Goal: Task Accomplishment & Management: Manage account settings

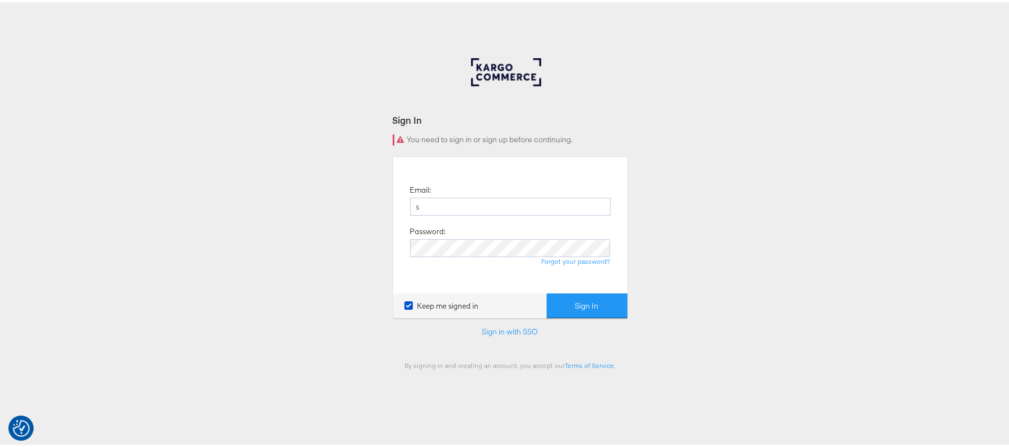
type input "[PERSON_NAME][EMAIL_ADDRESS][DOMAIN_NAME]"
click at [547, 291] on button "Sign In" at bounding box center [587, 303] width 81 height 25
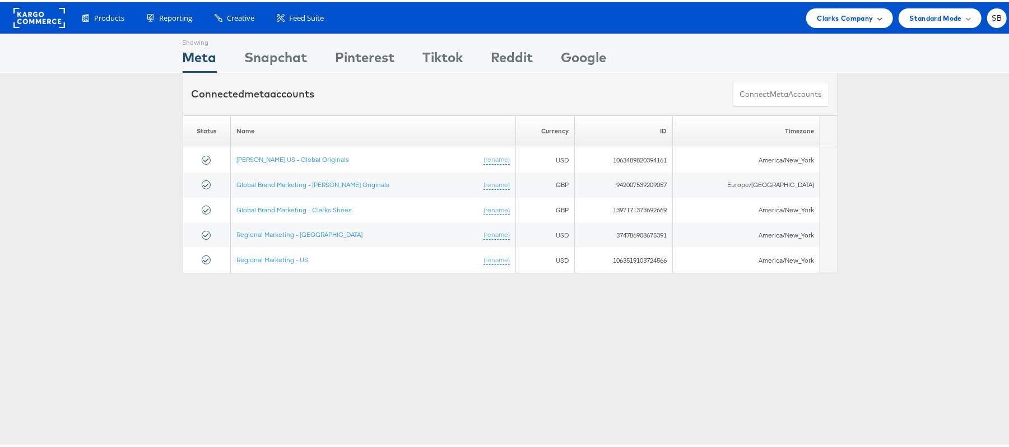
click at [858, 14] on span "Clarks Company" at bounding box center [845, 16] width 56 height 12
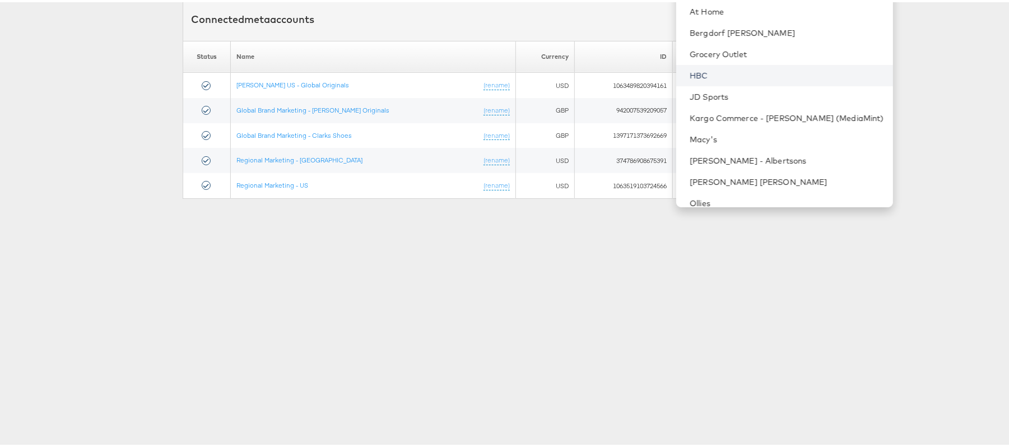
scroll to position [117, 0]
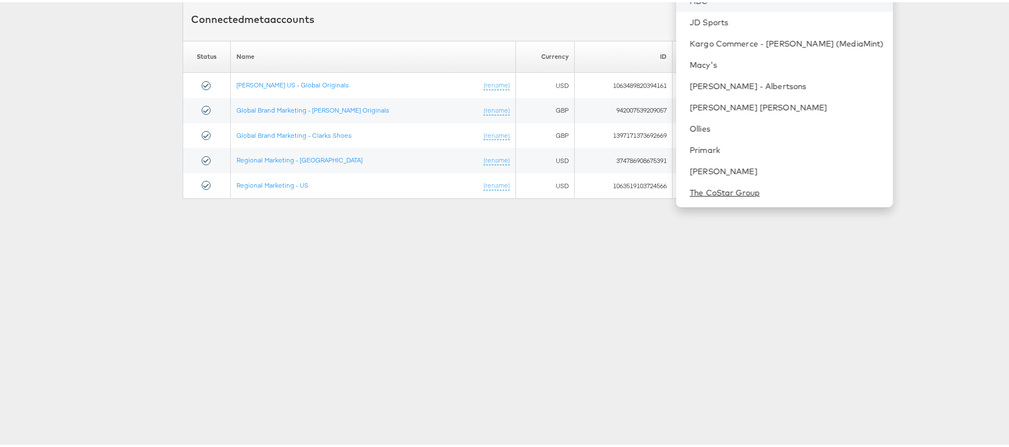
click at [729, 187] on link "The CoStar Group" at bounding box center [786, 190] width 194 height 11
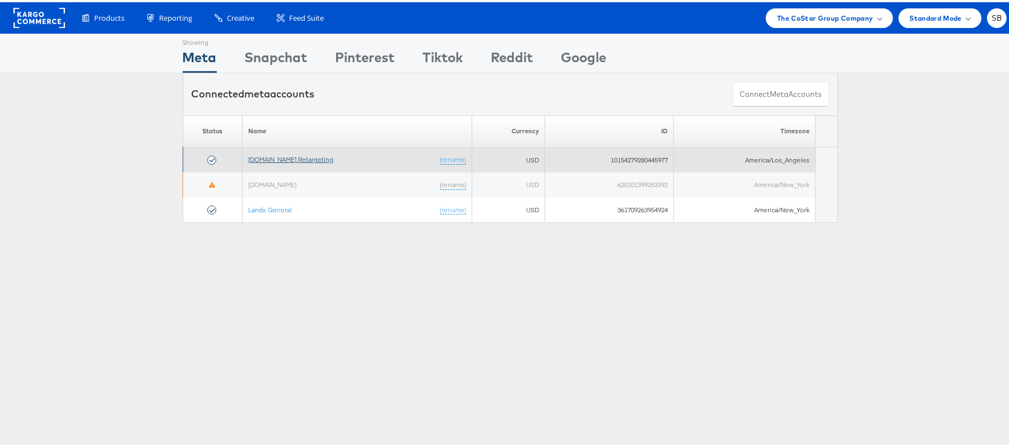
click at [288, 161] on link "Apartments.com Retargeting" at bounding box center [290, 157] width 85 height 8
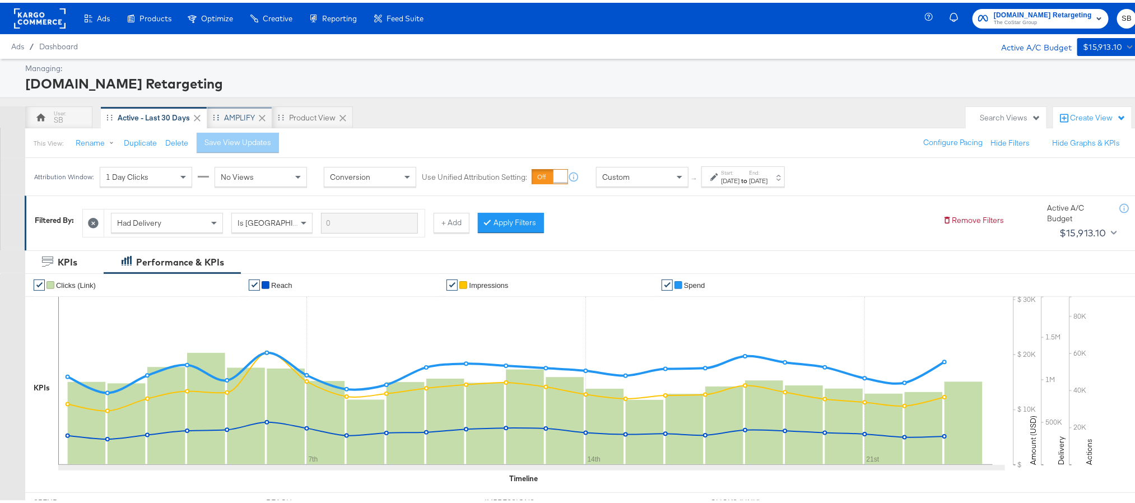
click at [230, 114] on div "AMPLIFY" at bounding box center [239, 115] width 31 height 11
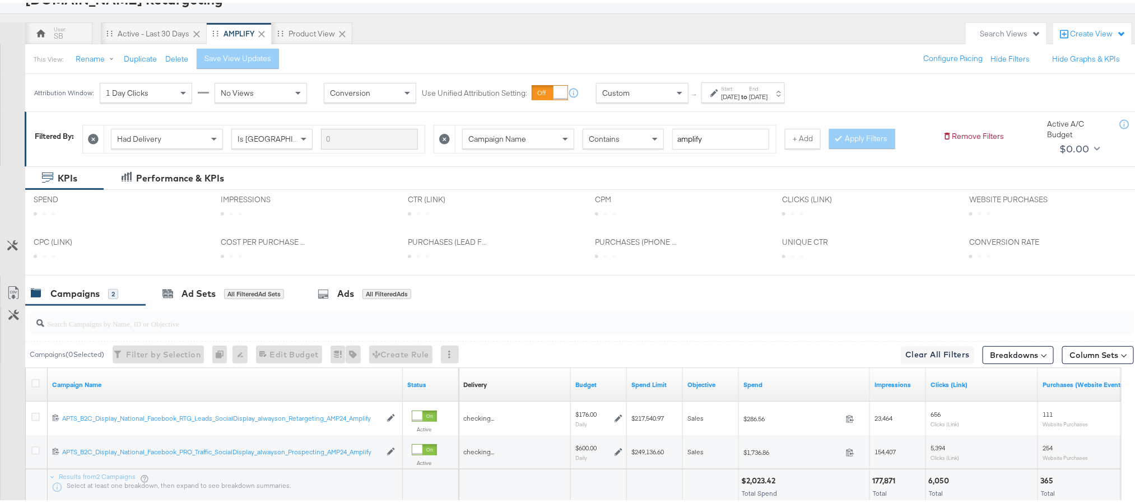
scroll to position [165, 0]
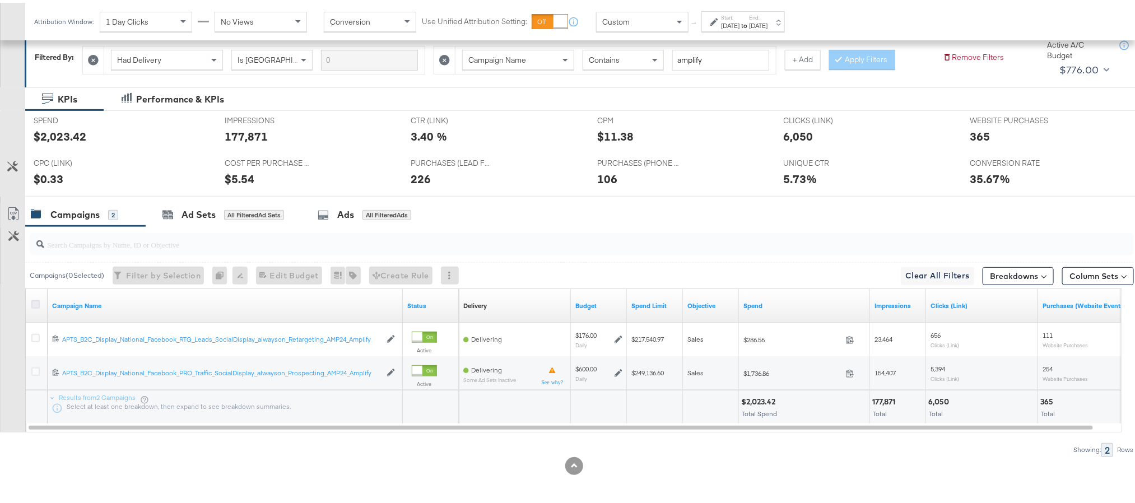
click at [35, 300] on icon at bounding box center [35, 301] width 8 height 8
click at [0, 0] on input "checkbox" at bounding box center [0, 0] width 0 height 0
click at [35, 300] on icon at bounding box center [35, 301] width 8 height 8
click at [0, 0] on input "checkbox" at bounding box center [0, 0] width 0 height 0
click at [71, 303] on link "Campaign Name" at bounding box center [225, 303] width 346 height 9
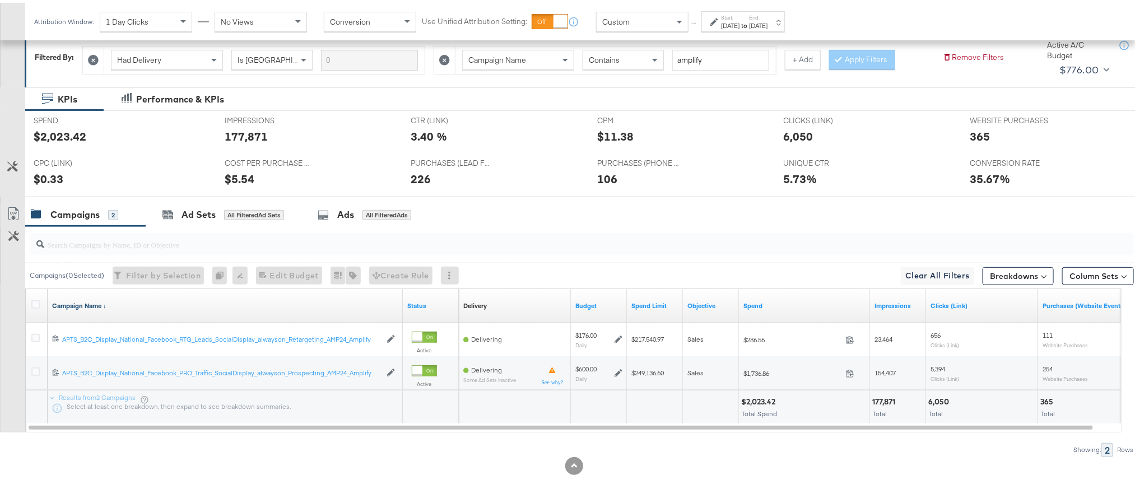
click at [71, 303] on link "Campaign Name ↓" at bounding box center [225, 303] width 346 height 9
click at [36, 302] on icon at bounding box center [35, 301] width 8 height 8
click at [0, 0] on input "checkbox" at bounding box center [0, 0] width 0 height 0
click at [187, 206] on div "Ad Sets" at bounding box center [198, 212] width 34 height 13
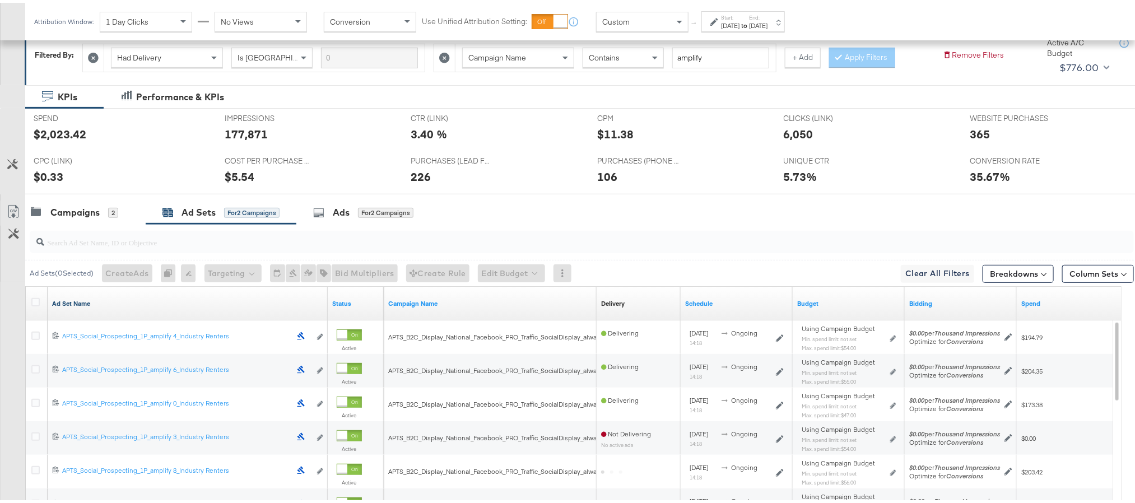
click at [64, 305] on link "Ad Set Name" at bounding box center [187, 300] width 271 height 9
click at [64, 305] on link "Ad Set Name ↓" at bounding box center [187, 300] width 271 height 9
click at [34, 302] on icon at bounding box center [35, 299] width 8 height 8
click at [0, 0] on input "checkbox" at bounding box center [0, 0] width 0 height 0
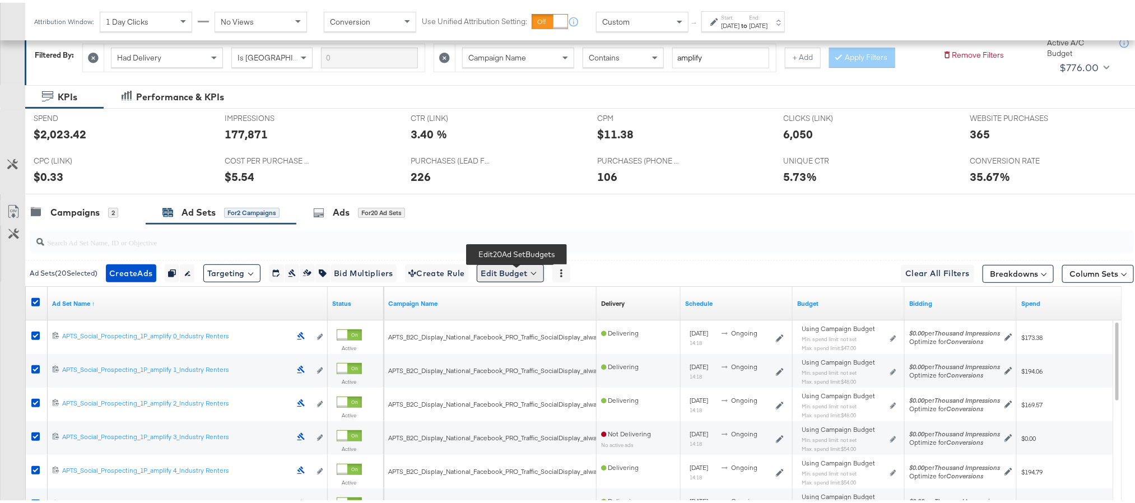
click at [519, 272] on button "Edit Budget" at bounding box center [510, 271] width 67 height 18
click at [521, 327] on span "Edit Ad Set Spend Limits" at bounding box center [523, 322] width 83 height 15
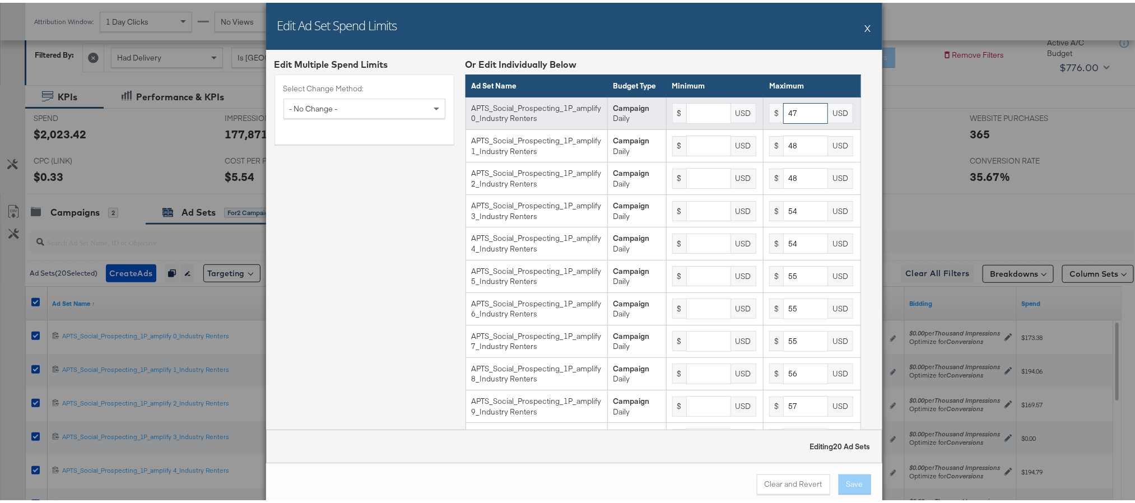
click at [783, 121] on input "47" at bounding box center [805, 110] width 45 height 21
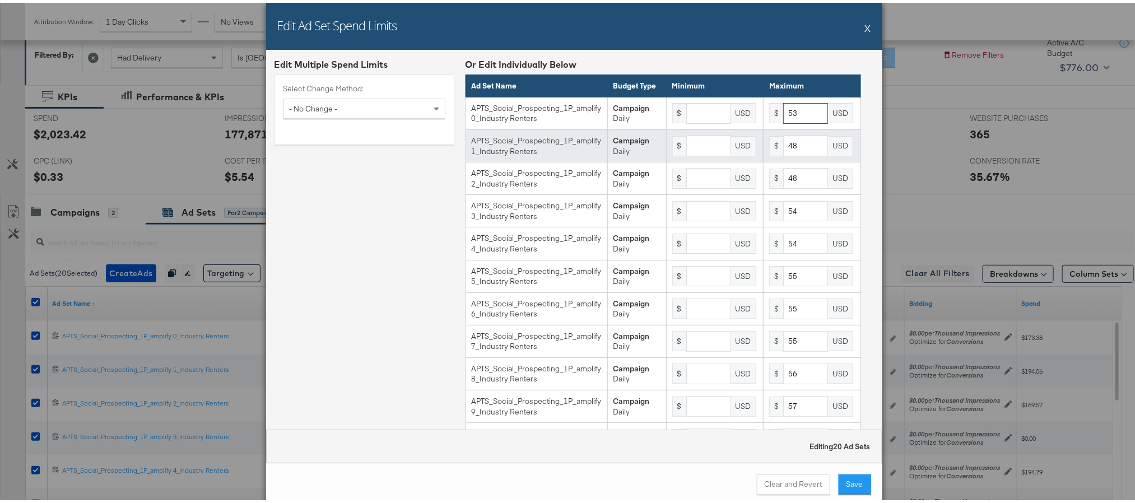
type input "53"
click at [783, 153] on input "48" at bounding box center [805, 143] width 45 height 21
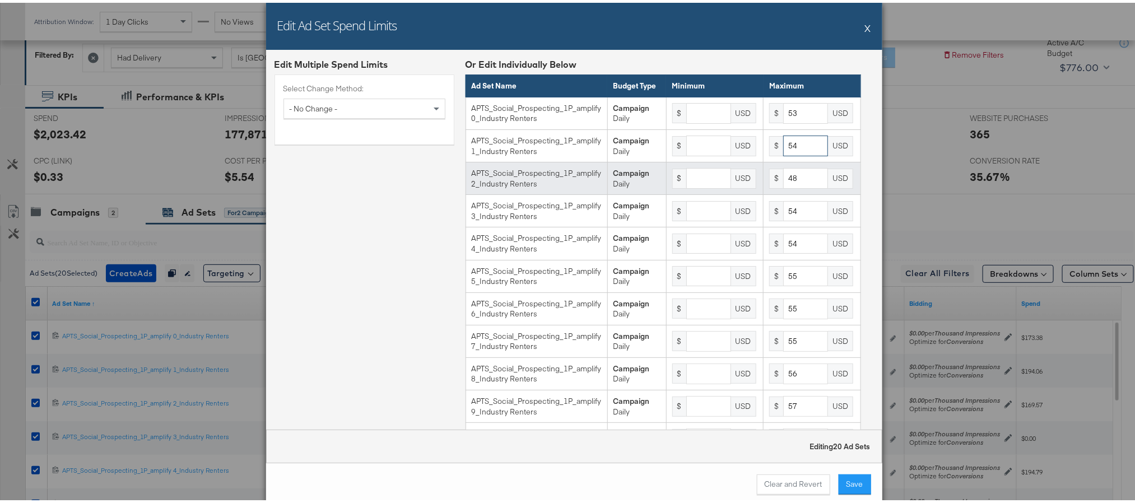
type input "54"
click at [783, 186] on input "48" at bounding box center [805, 175] width 45 height 21
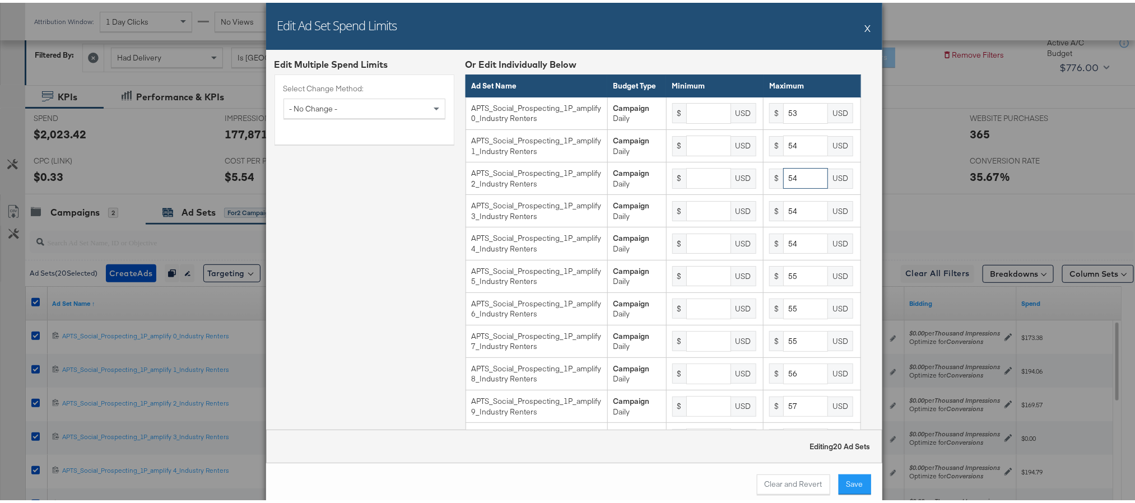
type input "54"
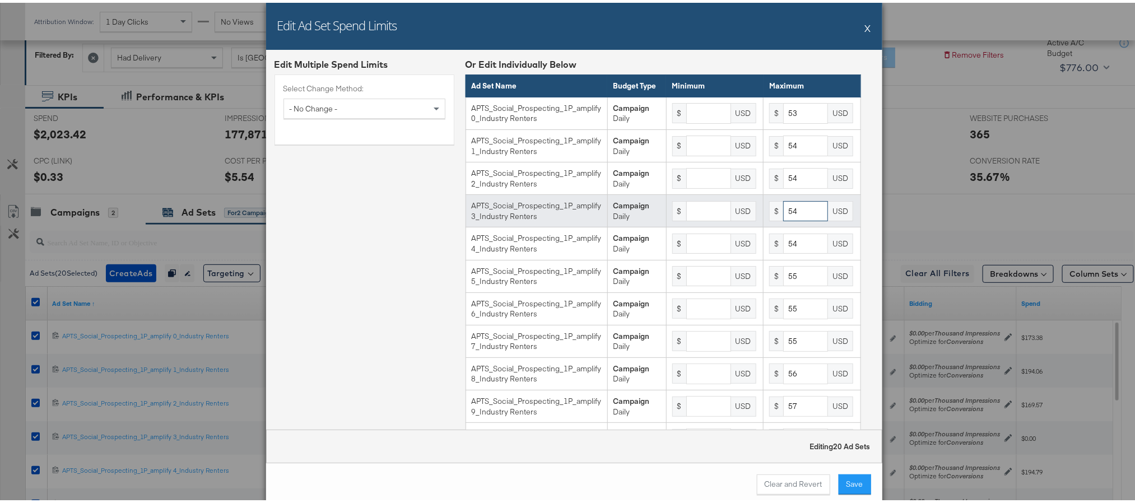
click at [783, 219] on input "54" at bounding box center [805, 208] width 45 height 21
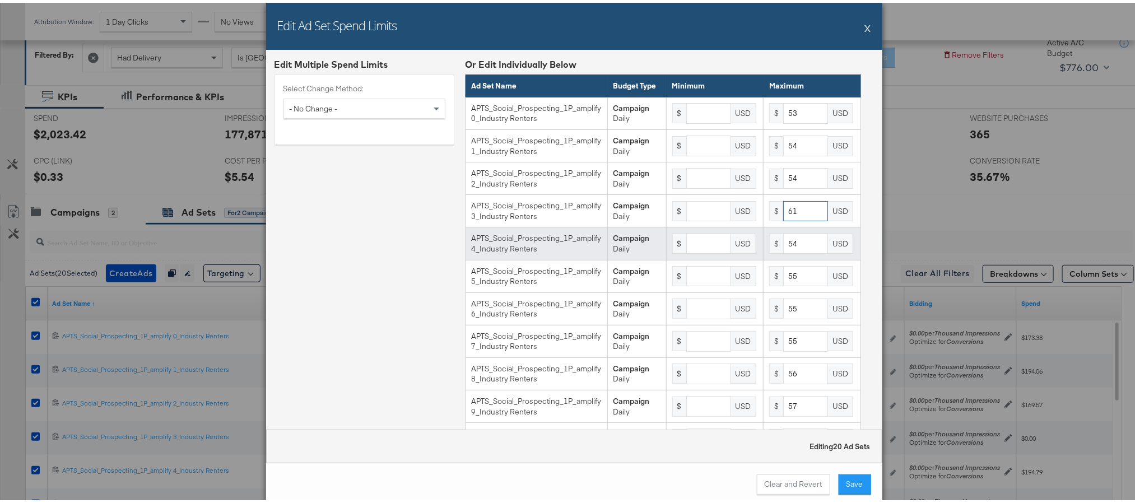
type input "61"
click at [783, 251] on input "54" at bounding box center [805, 241] width 45 height 21
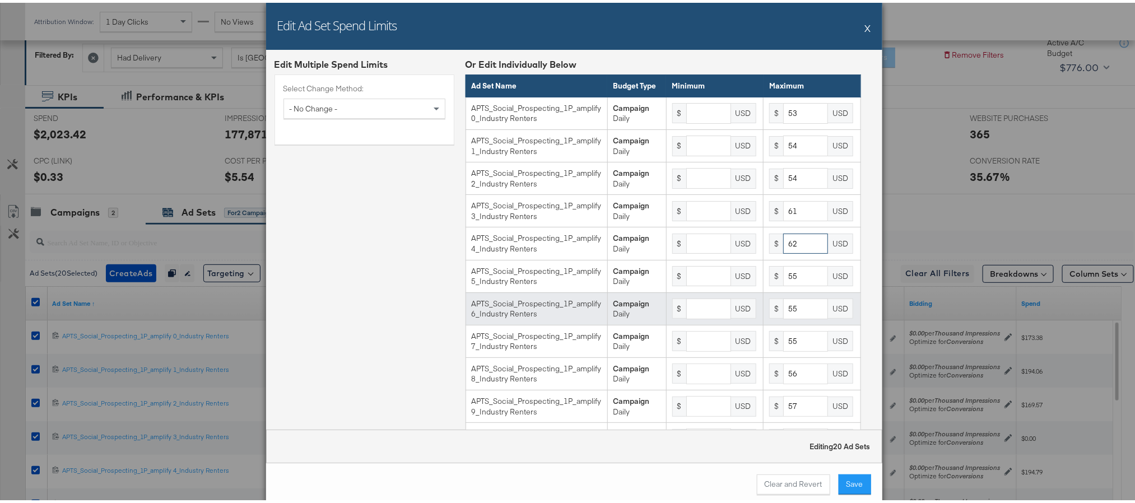
type input "62"
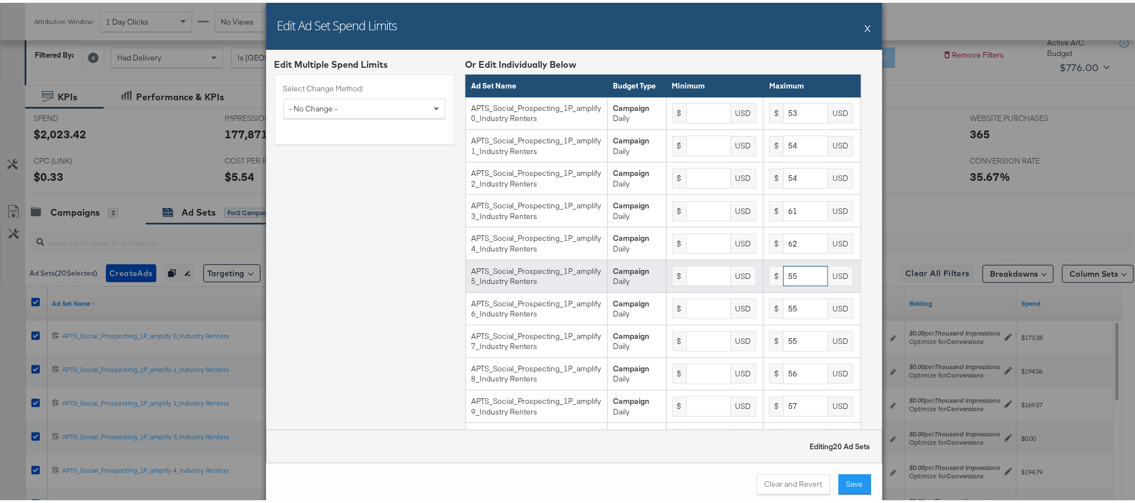
click at [783, 284] on input "55" at bounding box center [805, 273] width 45 height 21
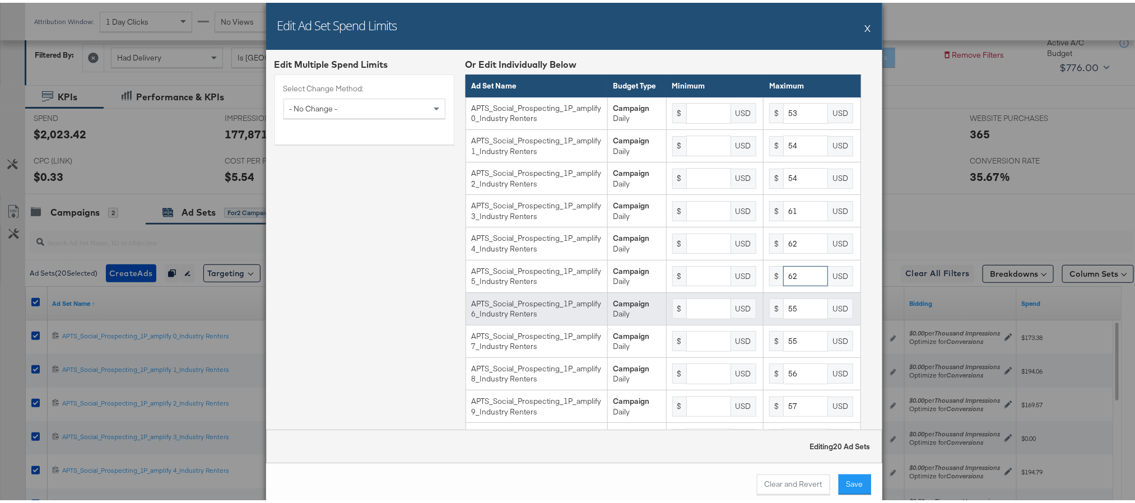
type input "62"
click at [783, 316] on input "55" at bounding box center [805, 306] width 45 height 21
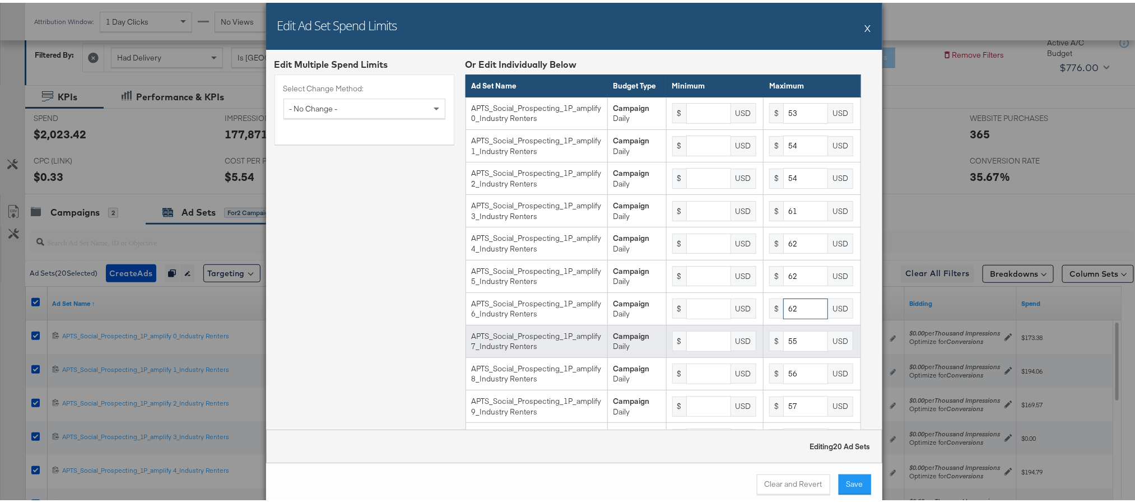
type input "62"
click at [783, 349] on input "55" at bounding box center [805, 338] width 45 height 21
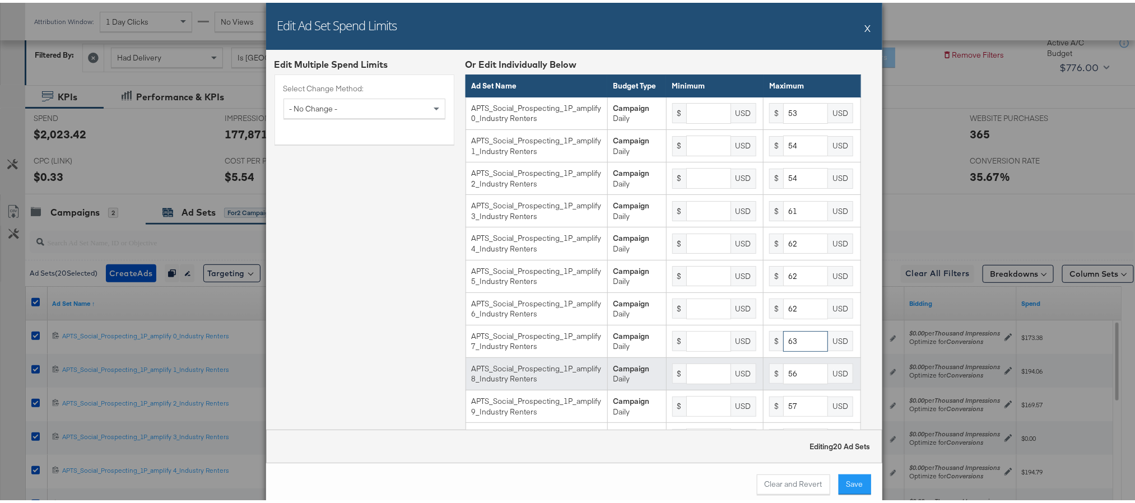
type input "63"
click at [783, 381] on input "56" at bounding box center [805, 371] width 45 height 21
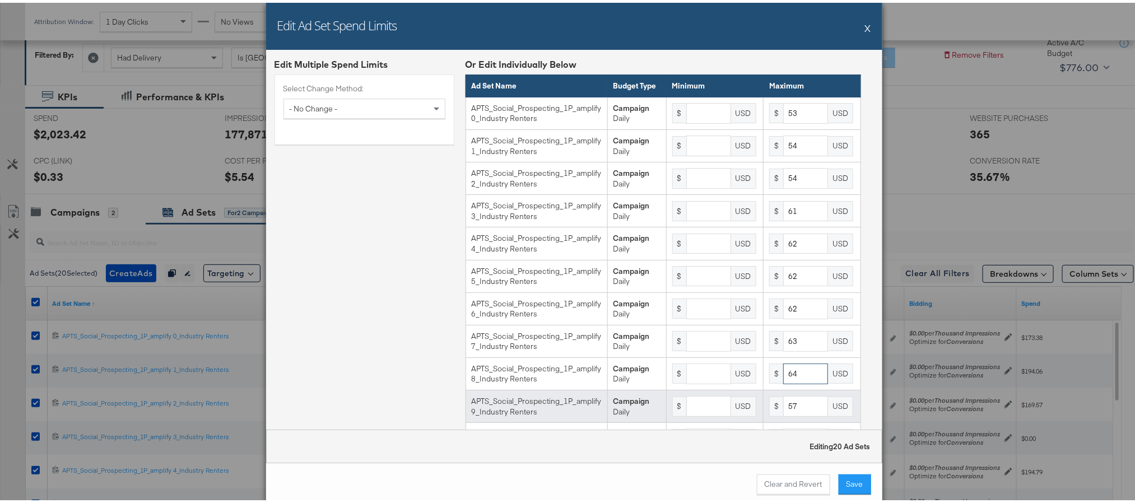
type input "64"
click at [773, 421] on tbody "APTS_Social_Prospecting_1P_amplify 0_Industry Renters Campaign Daily $ USD $ 53…" at bounding box center [662, 419] width 395 height 651
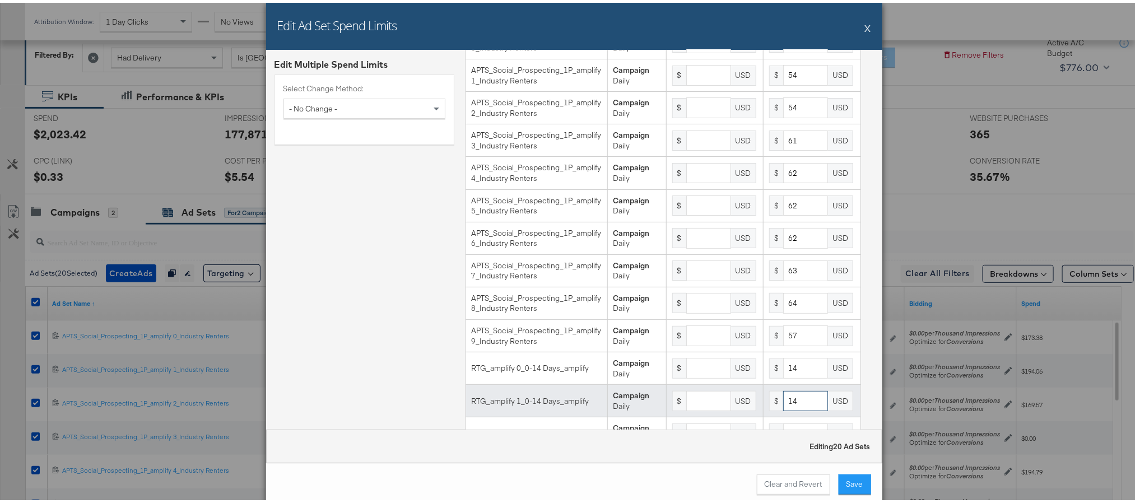
click at [783, 409] on input "14" at bounding box center [805, 398] width 45 height 21
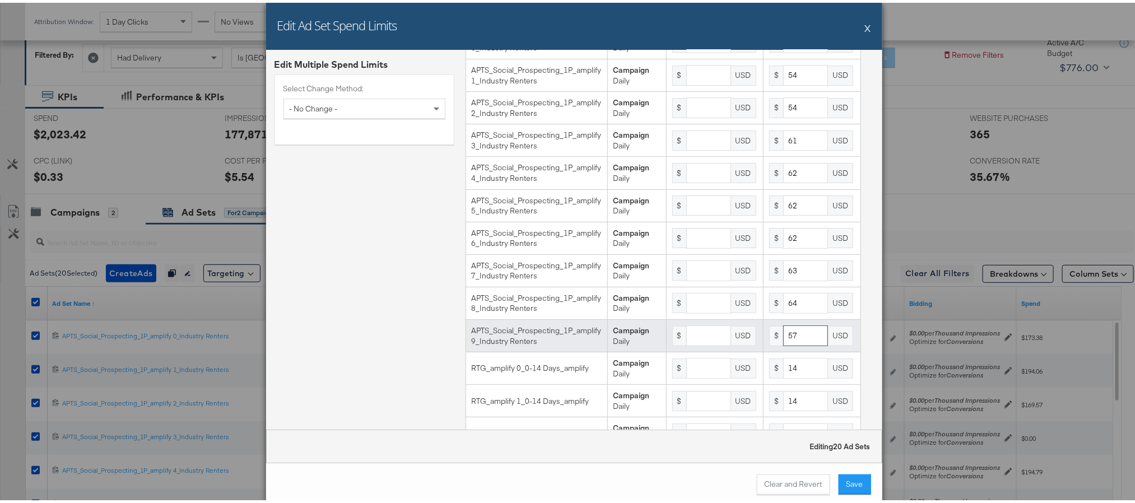
click at [783, 343] on input "57" at bounding box center [805, 333] width 45 height 21
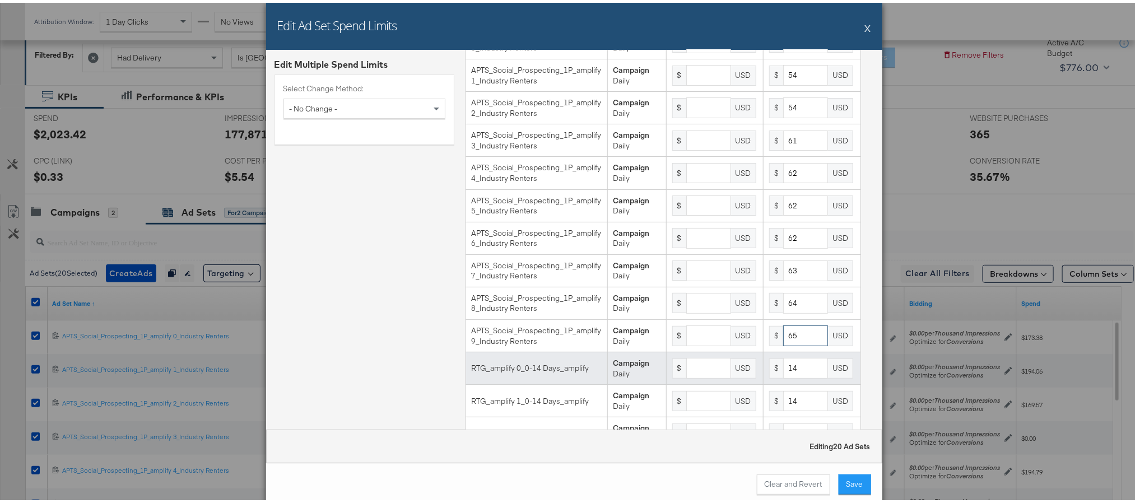
type input "65"
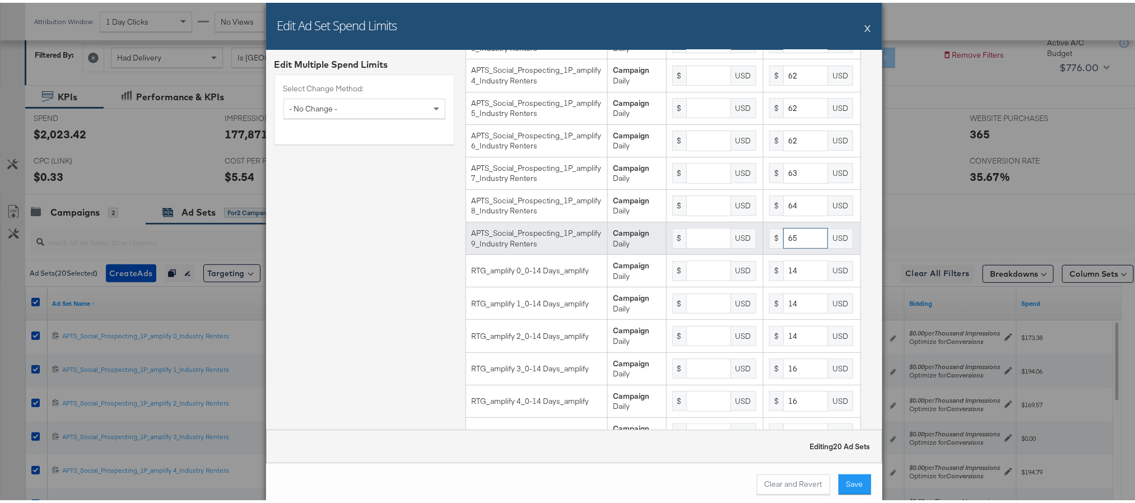
scroll to position [323, 0]
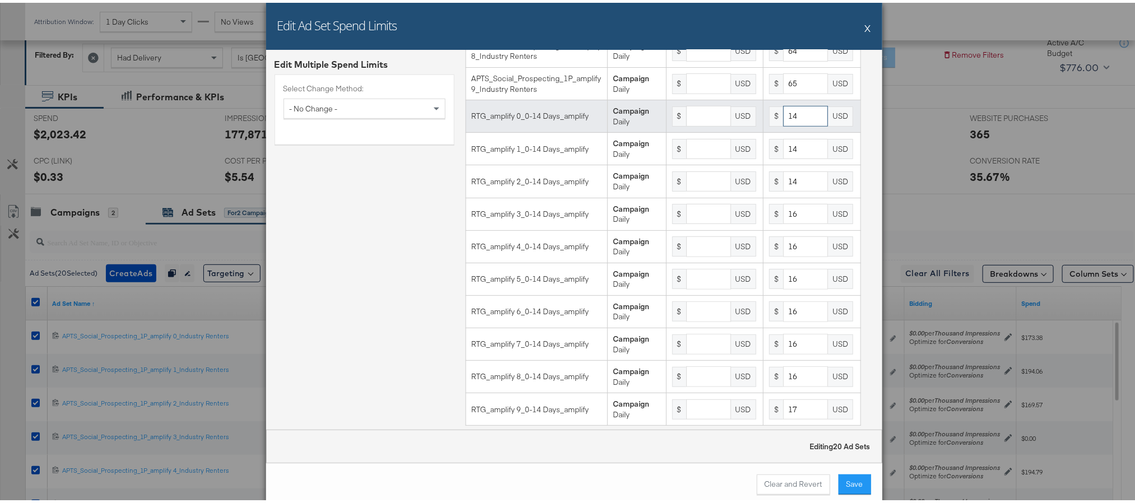
click at [783, 124] on input "14" at bounding box center [805, 113] width 45 height 21
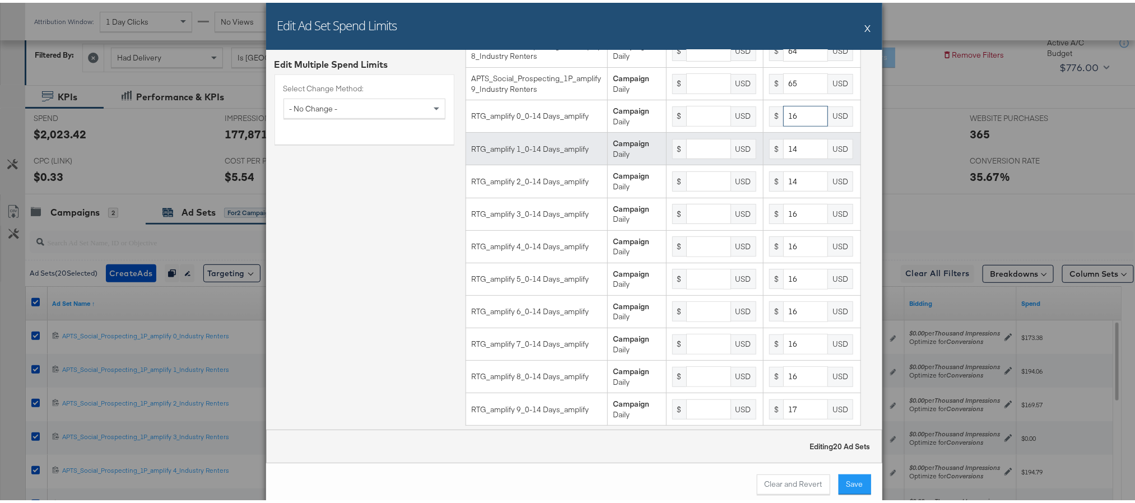
type input "16"
click at [783, 157] on input "14" at bounding box center [805, 146] width 45 height 21
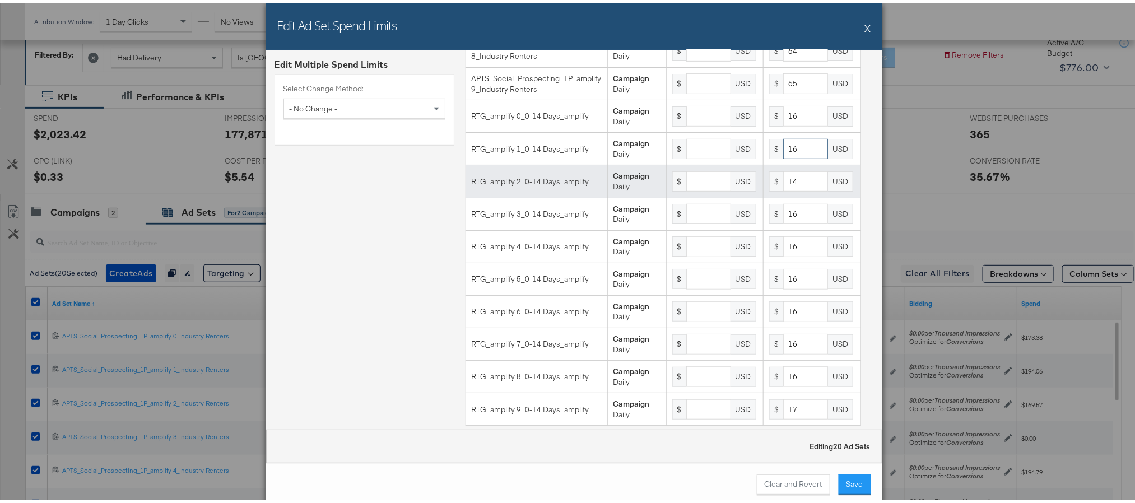
type input "16"
click at [783, 189] on input "14" at bounding box center [805, 179] width 45 height 21
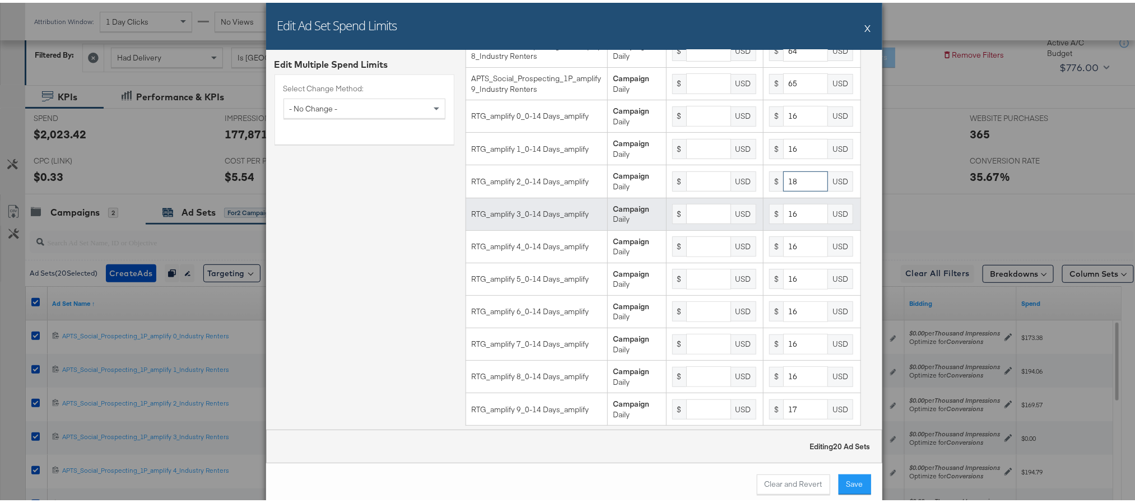
type input "18"
click at [783, 222] on input "16" at bounding box center [805, 211] width 45 height 21
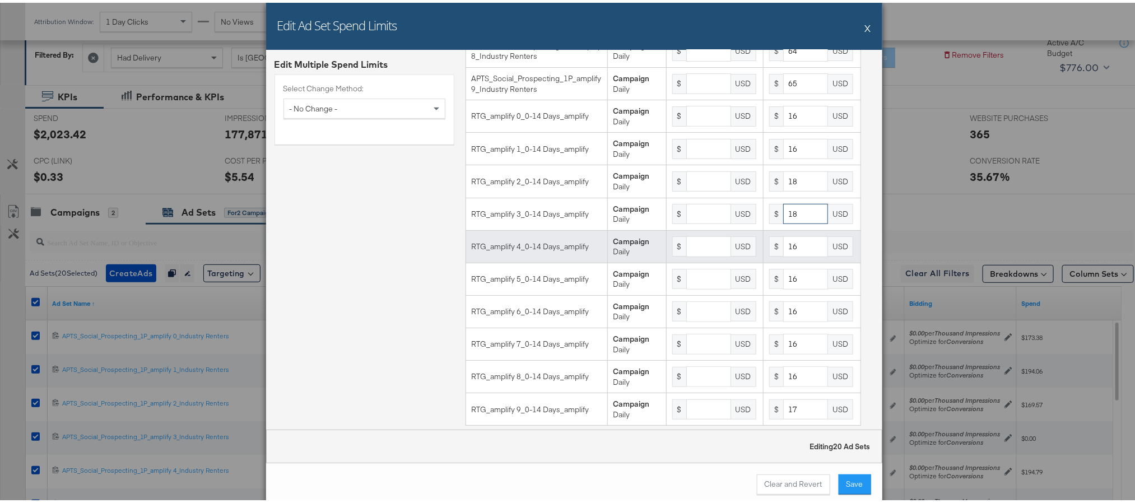
type input "18"
click at [783, 254] on input "16" at bounding box center [805, 244] width 45 height 21
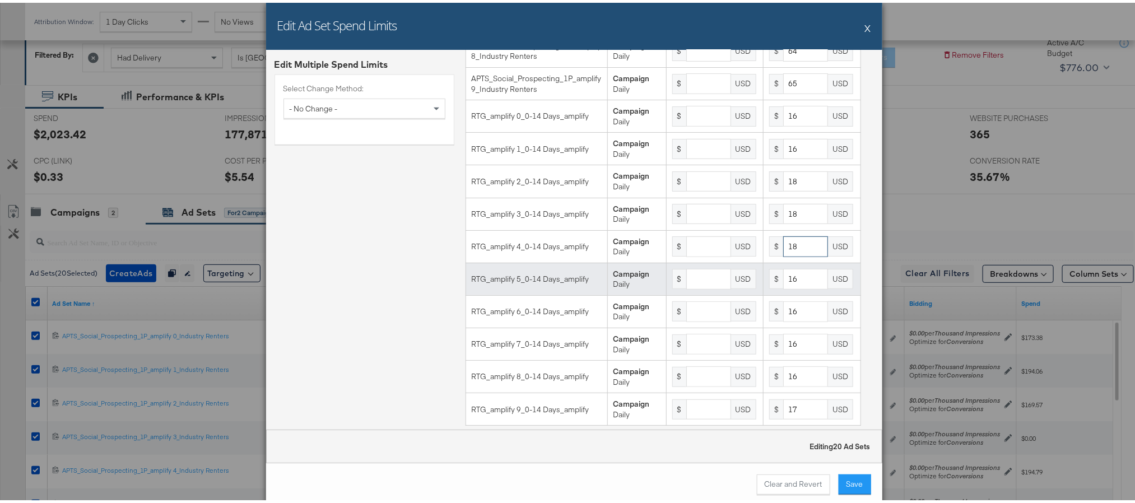
type input "18"
click at [783, 287] on input "16" at bounding box center [805, 276] width 45 height 21
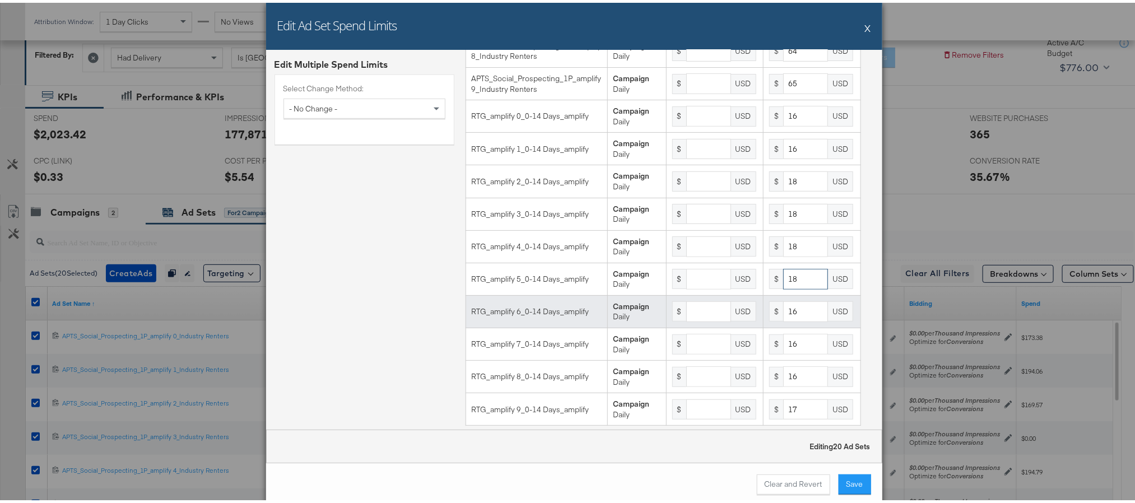
type input "18"
click at [783, 319] on input "16" at bounding box center [805, 309] width 45 height 21
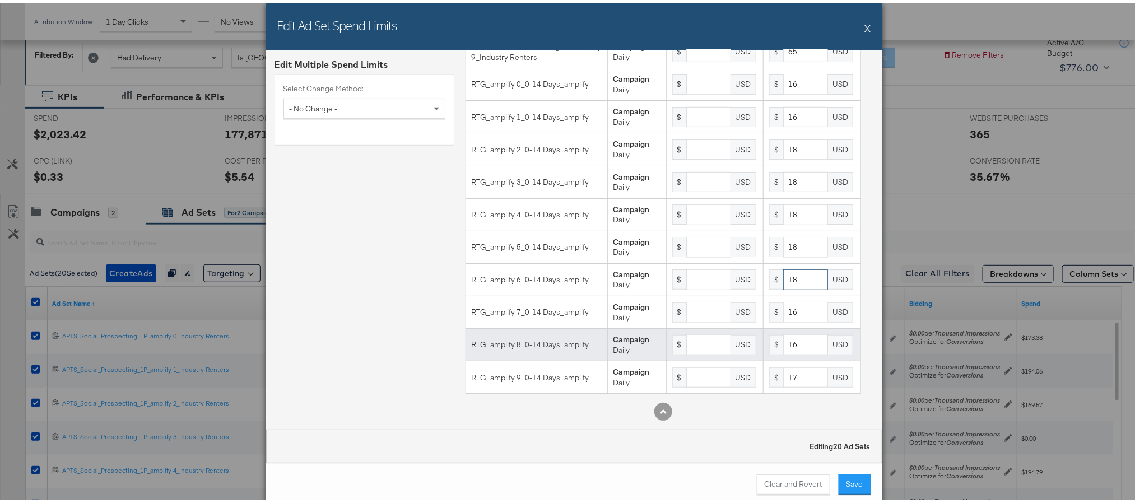
scroll to position [375, 0]
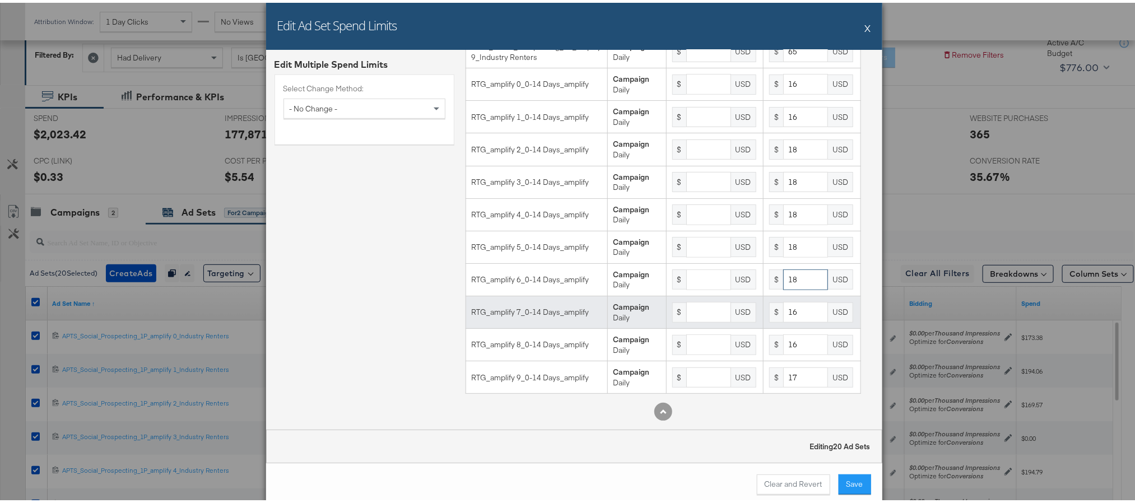
type input "18"
click at [783, 305] on input "16" at bounding box center [805, 309] width 45 height 21
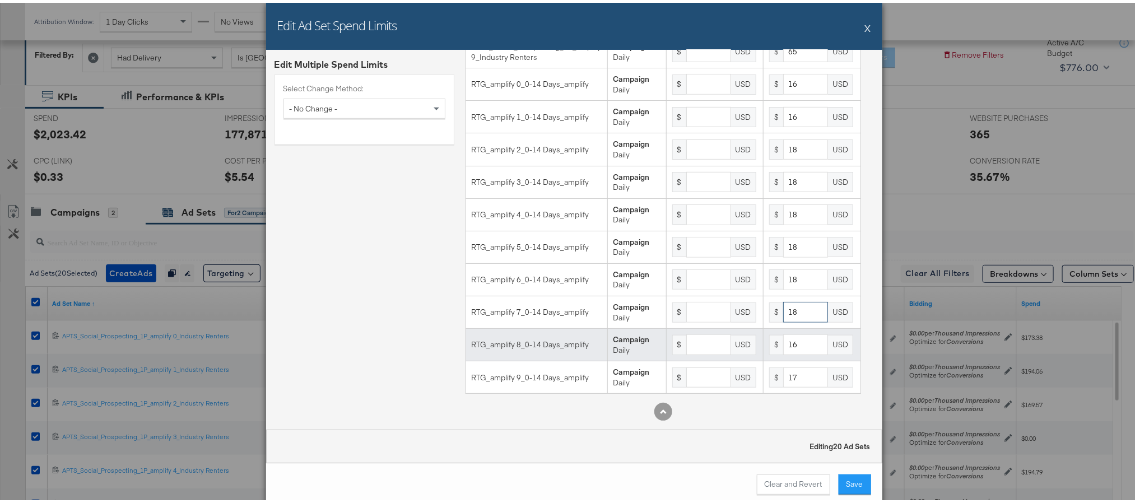
type input "18"
click at [783, 346] on input "16" at bounding box center [805, 342] width 45 height 21
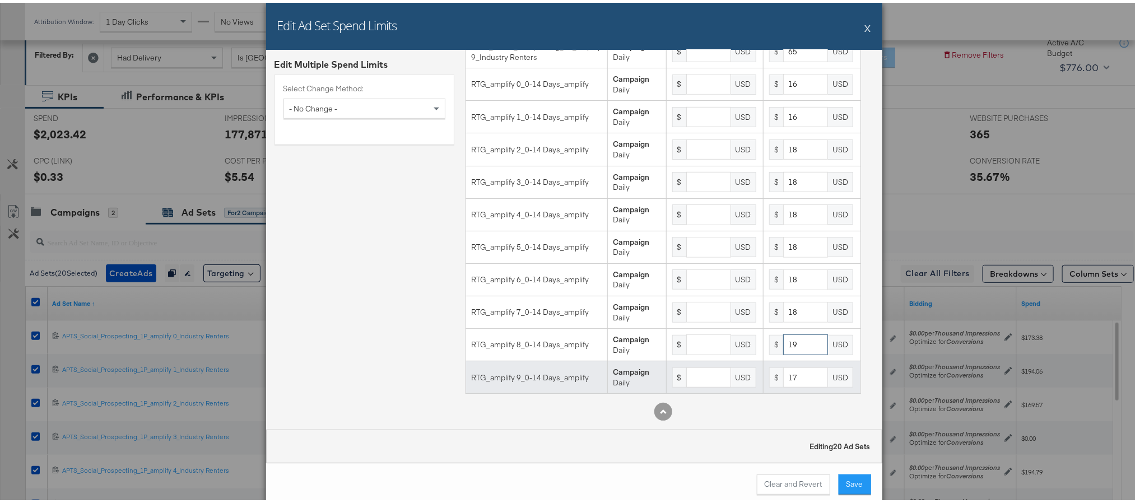
type input "19"
click at [783, 371] on input "17" at bounding box center [805, 375] width 45 height 21
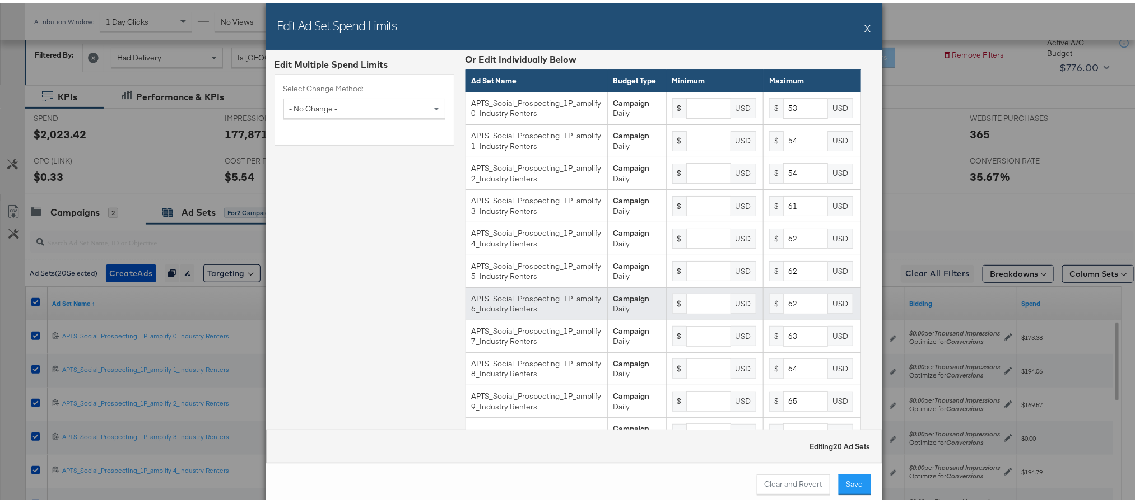
scroll to position [0, 0]
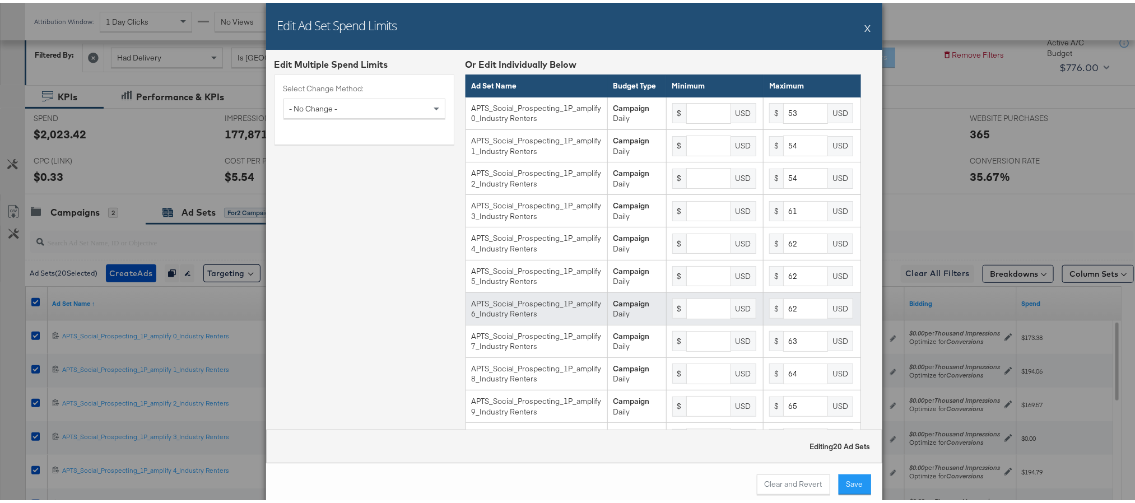
type input "19"
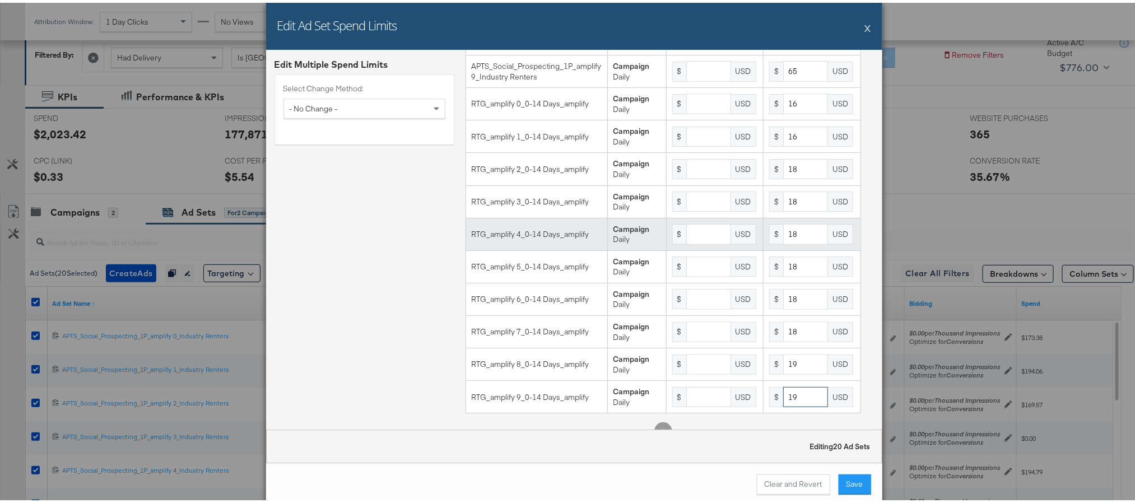
scroll to position [336, 0]
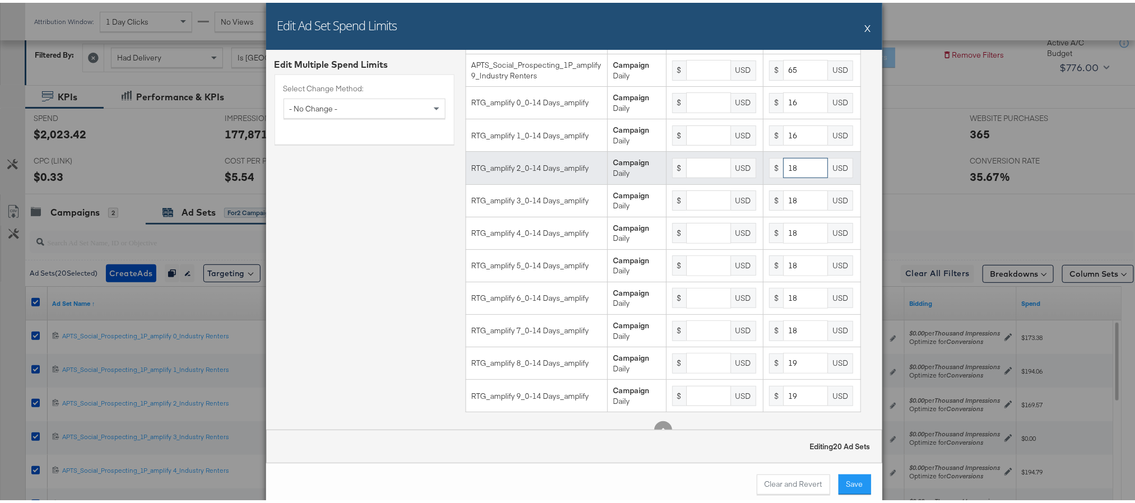
click at [783, 176] on input "18" at bounding box center [805, 165] width 45 height 21
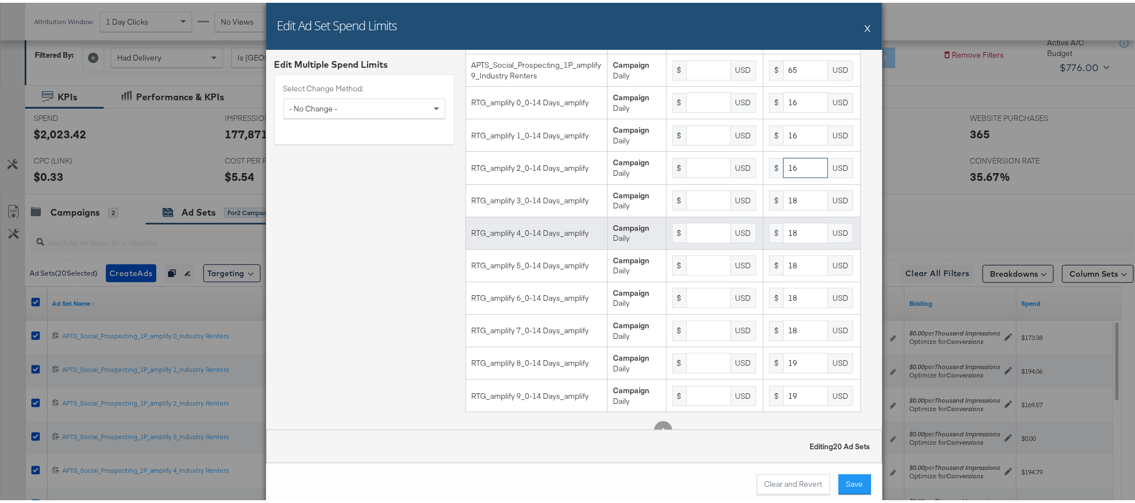
type input "16"
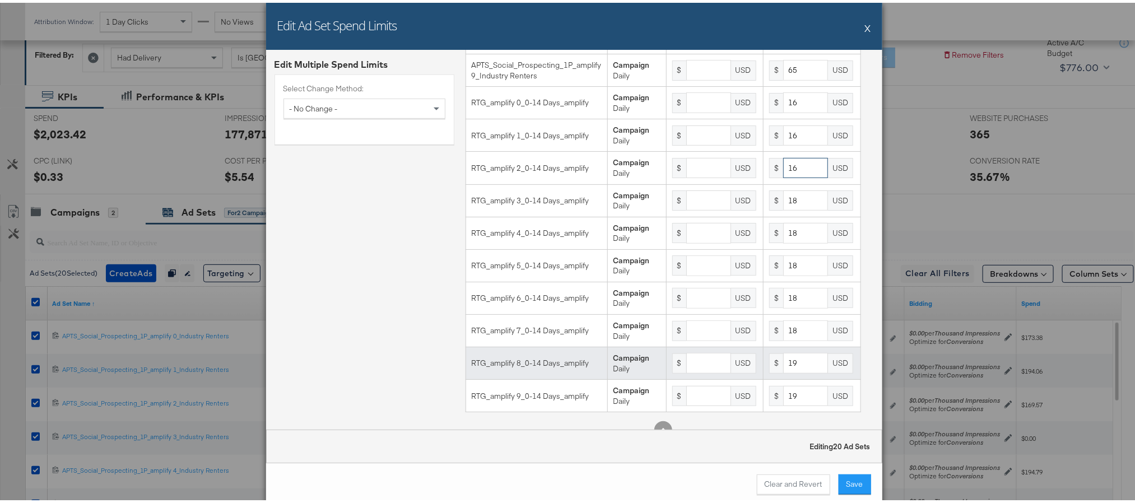
scroll to position [375, 0]
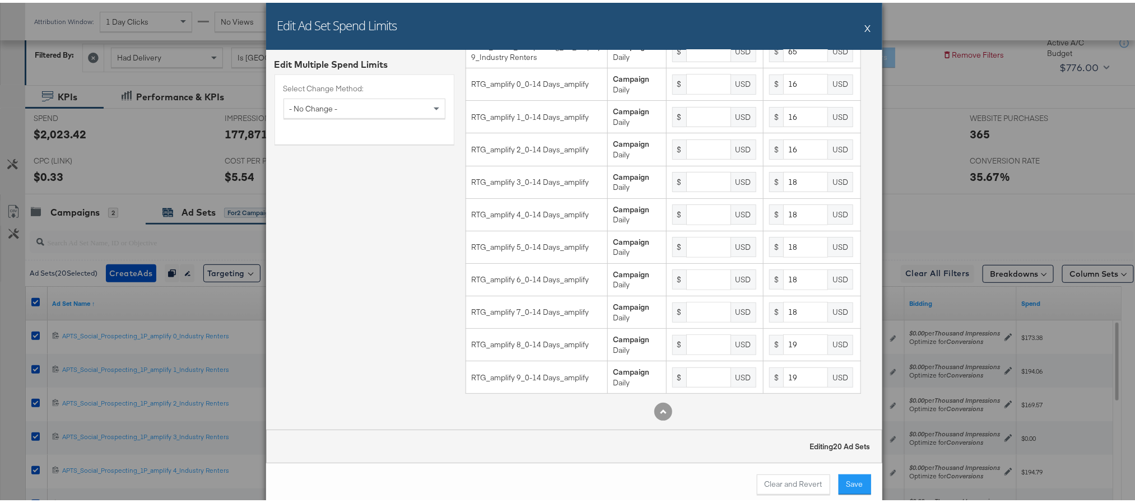
click at [847, 488] on button "Save" at bounding box center [854, 482] width 32 height 20
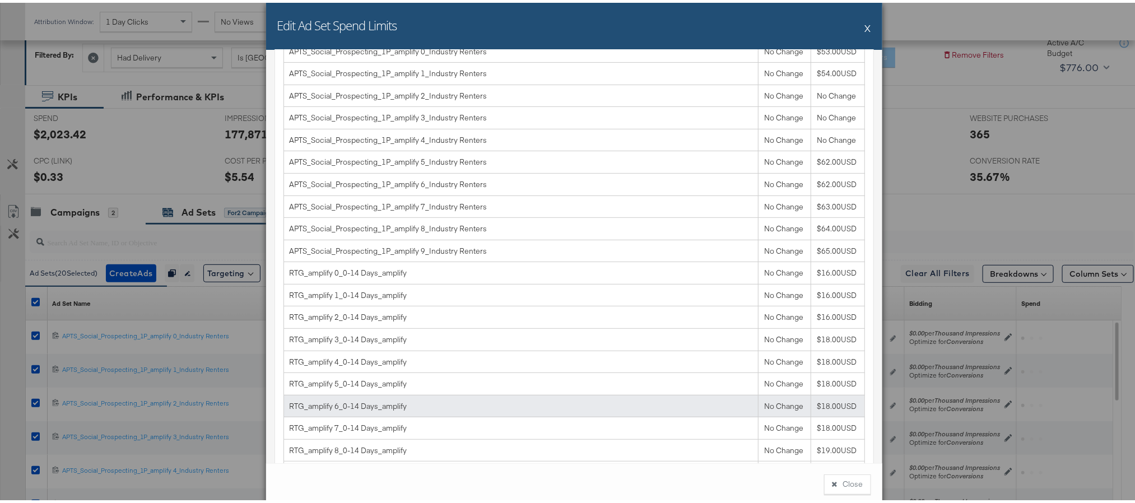
scroll to position [262, 0]
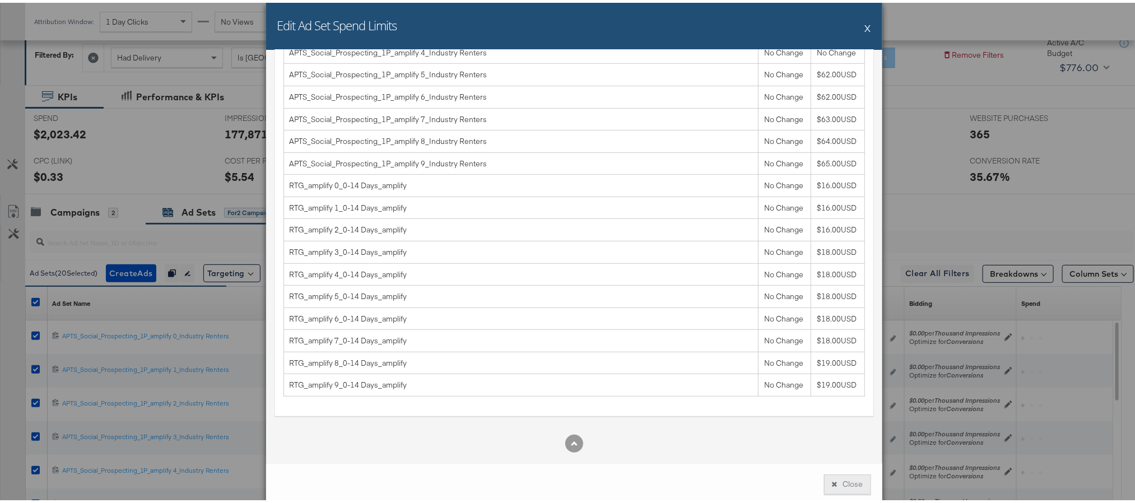
click at [837, 479] on button "Close" at bounding box center [847, 482] width 47 height 20
